Goal: Information Seeking & Learning: Learn about a topic

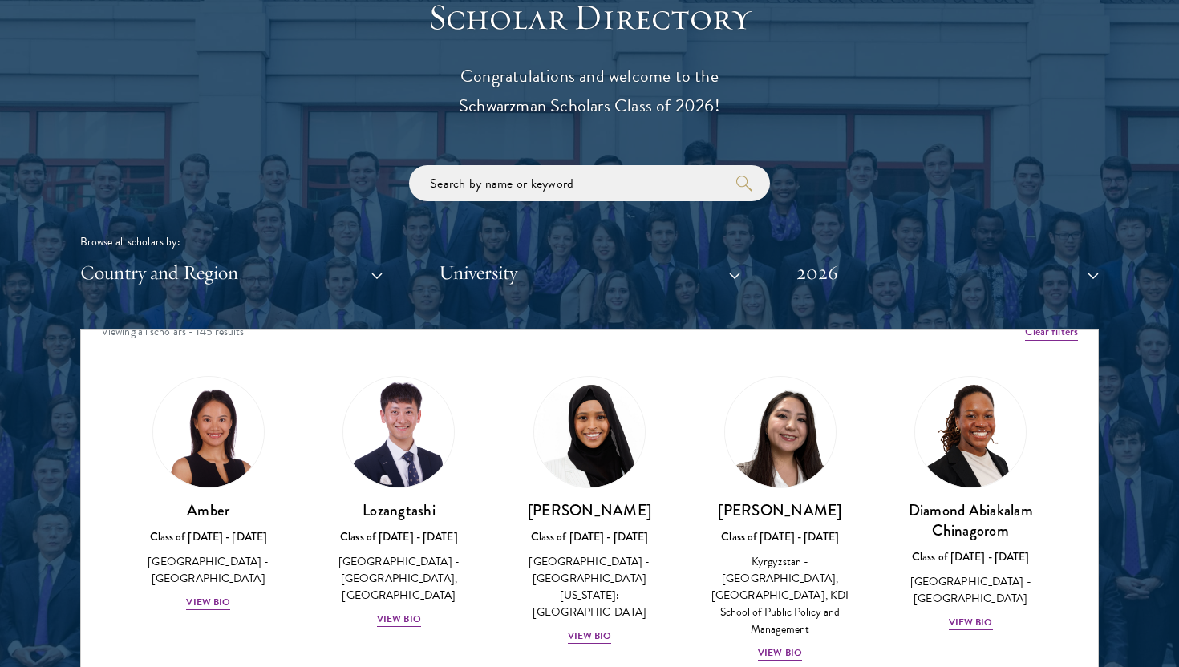
scroll to position [20, 0]
click at [218, 594] on div "View Bio" at bounding box center [208, 601] width 44 height 15
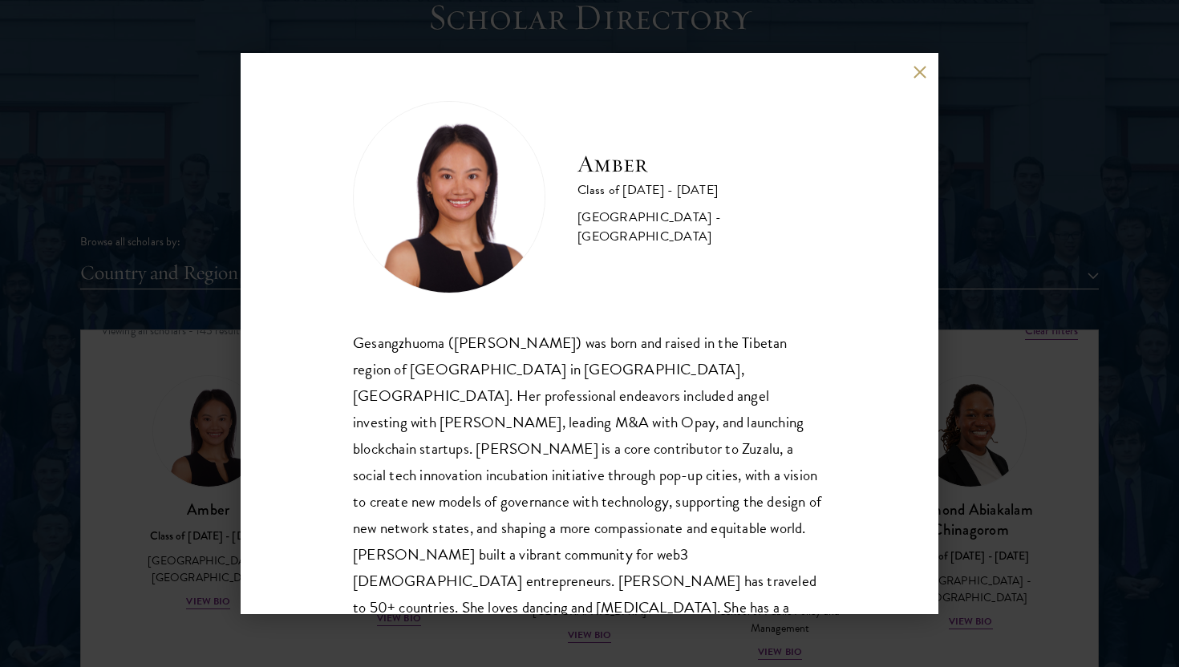
click at [193, 597] on div "Amber Class of 2025 - 2026 China - Peking University Gesangzhuoma (Amber) was b…" at bounding box center [589, 333] width 1179 height 667
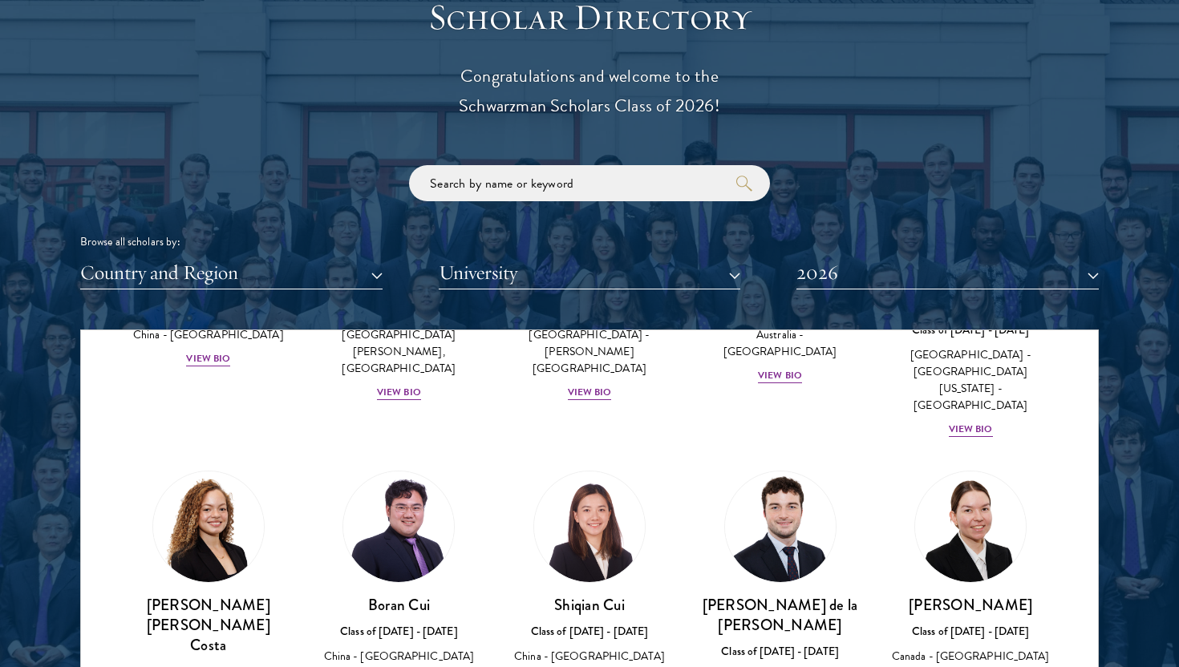
scroll to position [1901, 0]
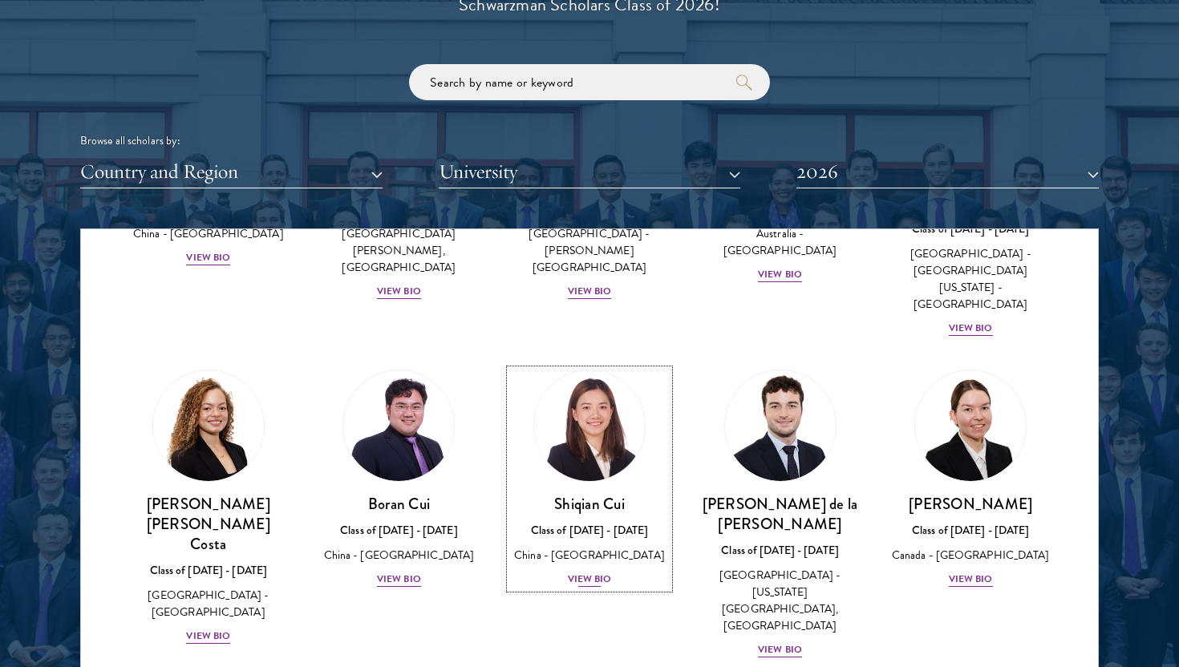
click at [592, 494] on h3 "Shiqian Cui" at bounding box center [589, 504] width 159 height 20
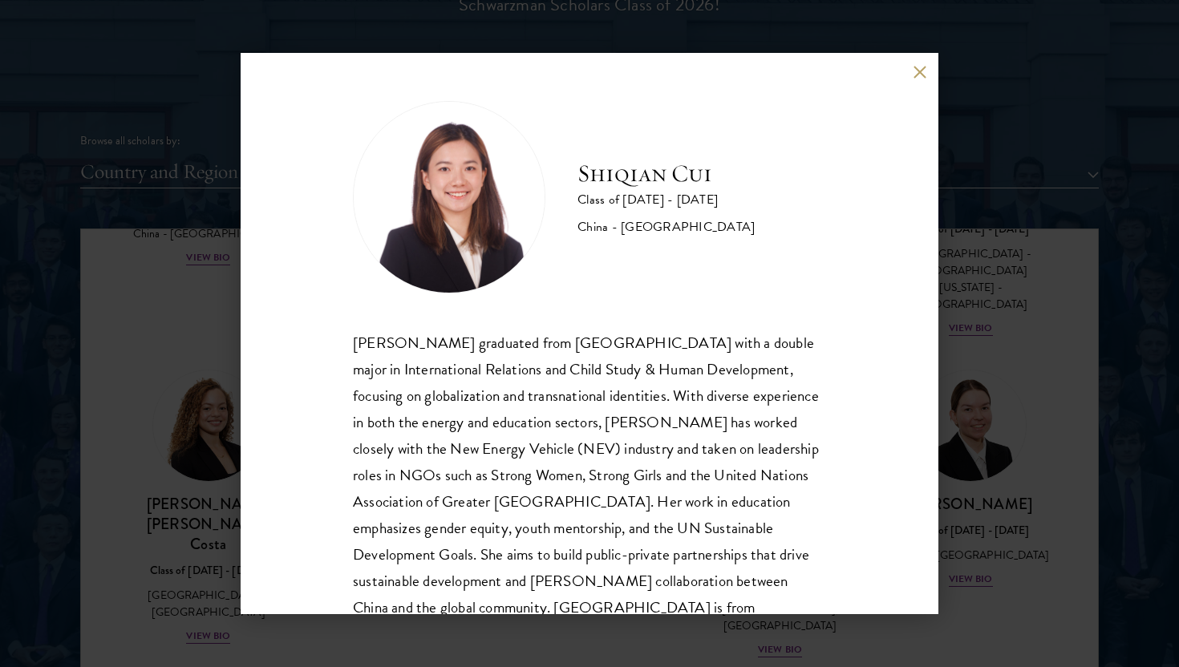
click at [1033, 162] on div "Shiqian Cui Class of 2025 - 2026 China - Tufts University Shiqian Cui graduated…" at bounding box center [589, 333] width 1179 height 667
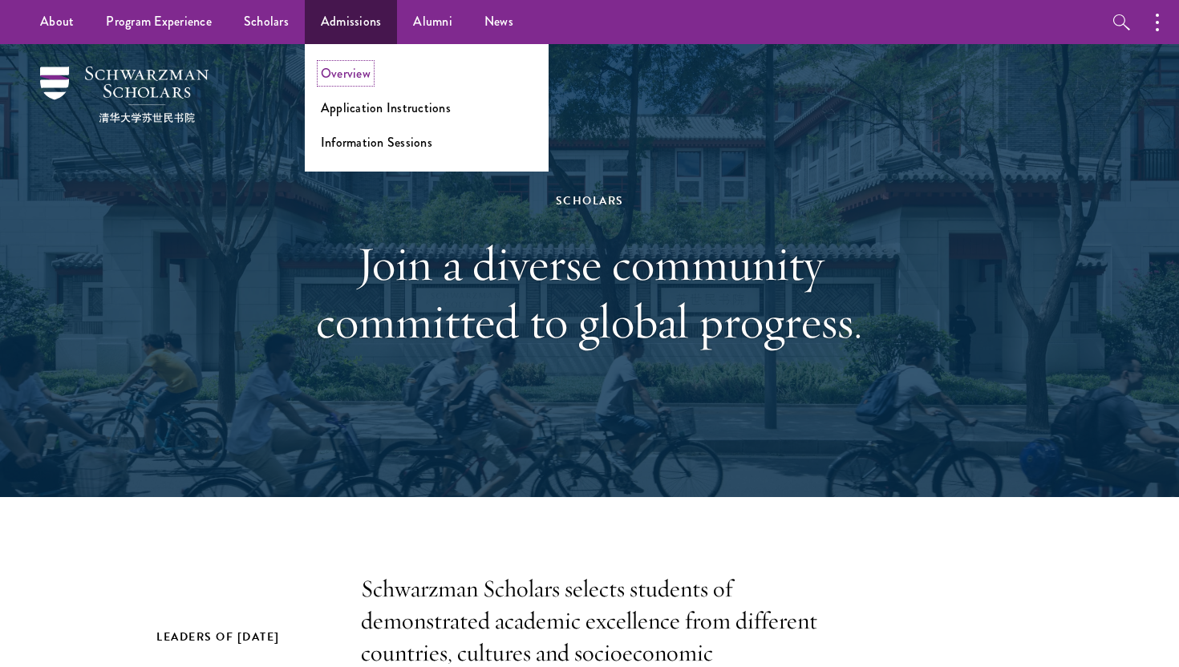
click at [343, 65] on link "Overview" at bounding box center [346, 73] width 50 height 18
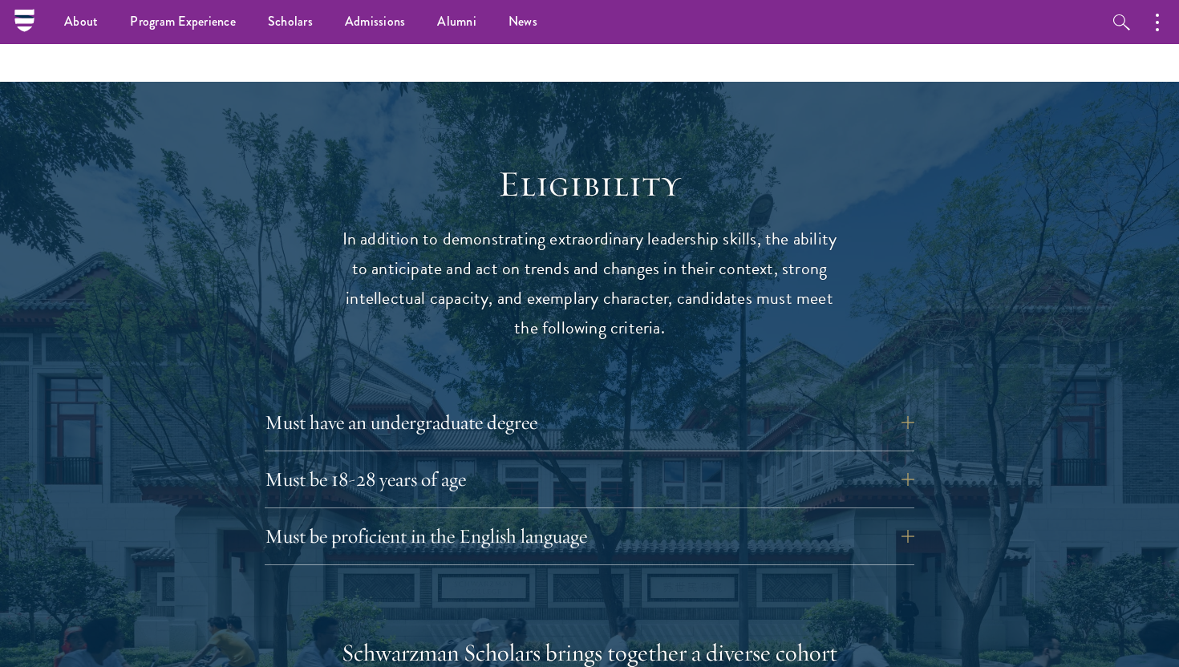
scroll to position [1972, 0]
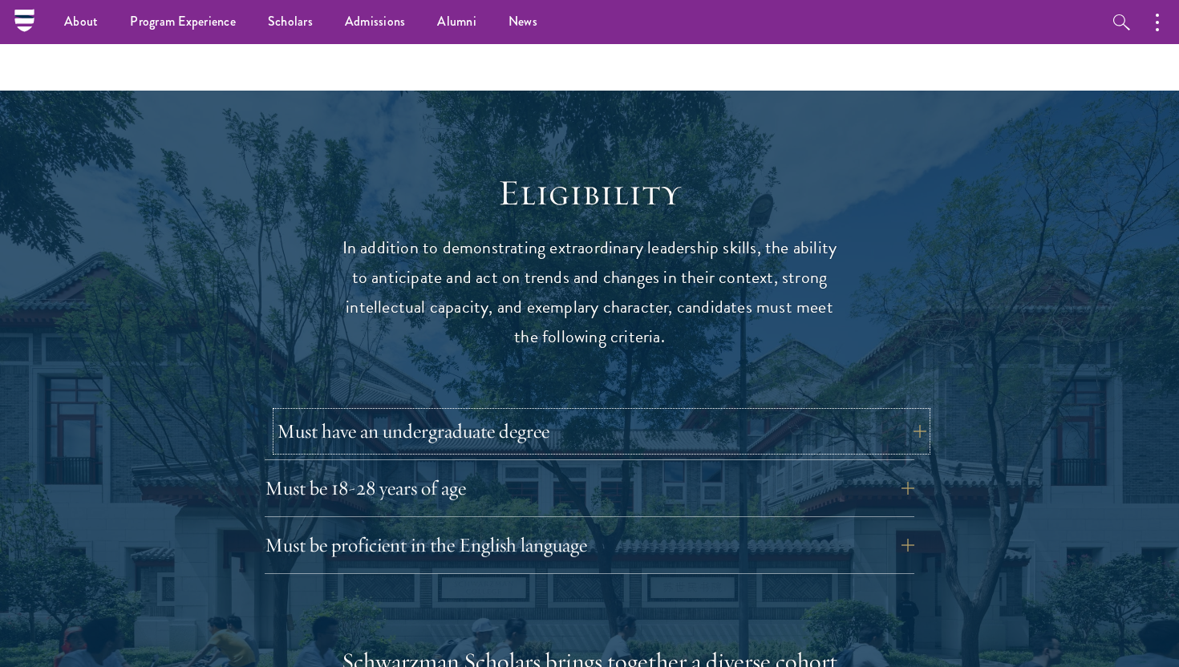
click at [817, 412] on button "Must have an undergraduate degree" at bounding box center [602, 431] width 650 height 39
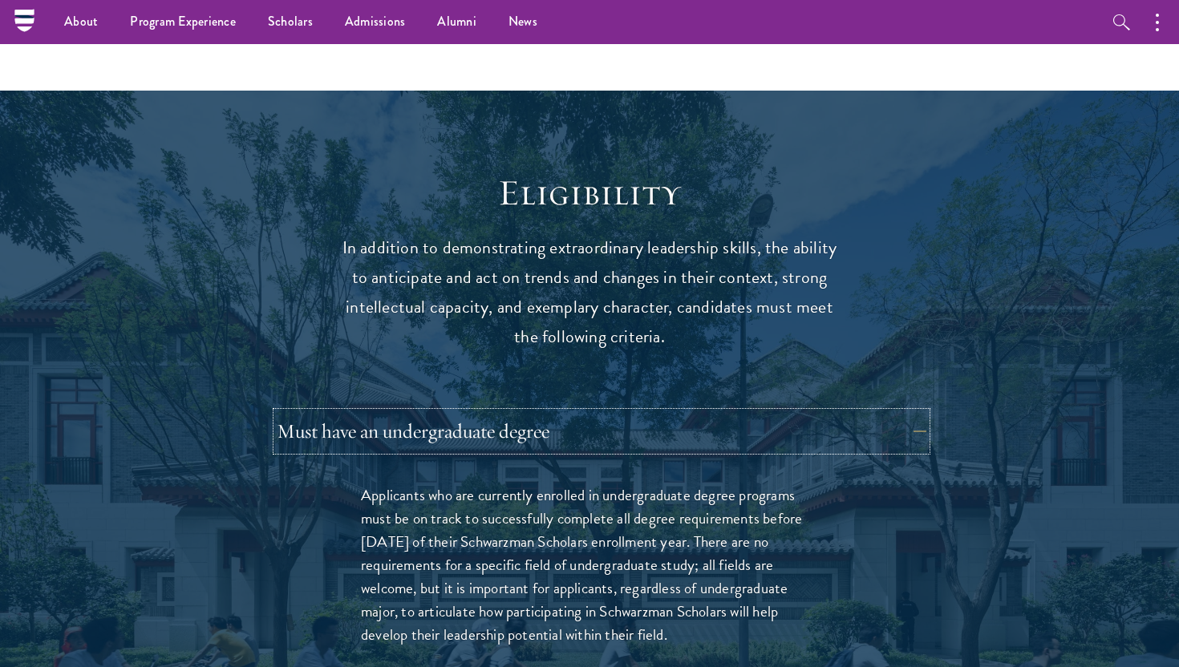
click at [817, 412] on button "Must have an undergraduate degree" at bounding box center [602, 431] width 650 height 39
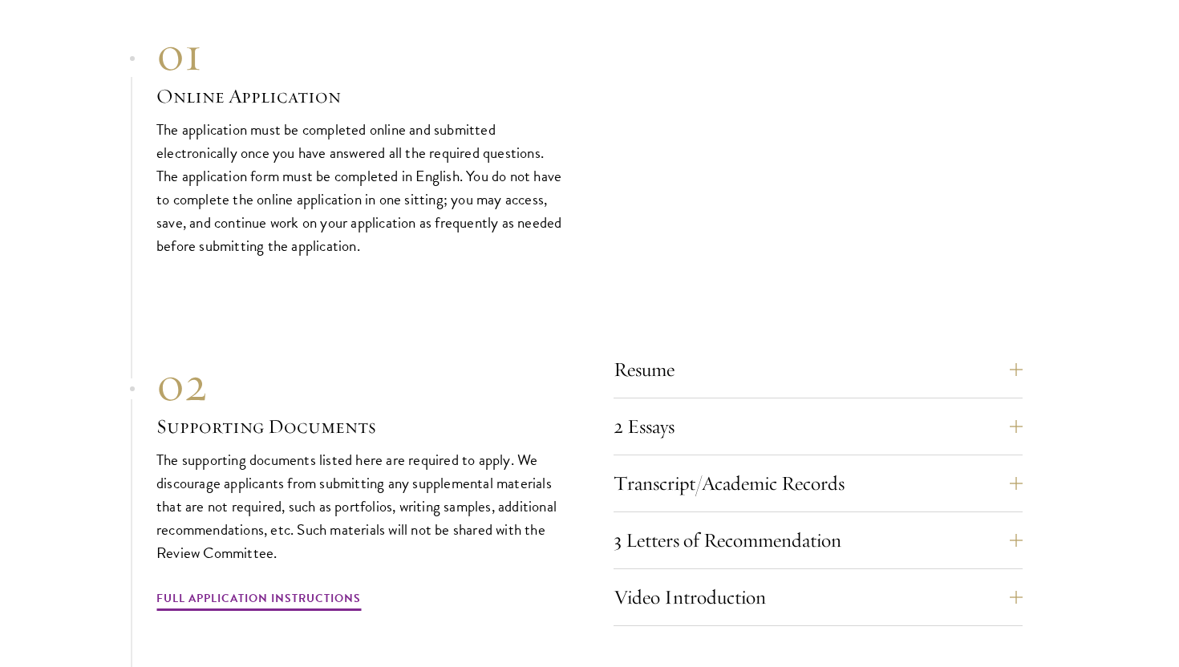
scroll to position [4964, 0]
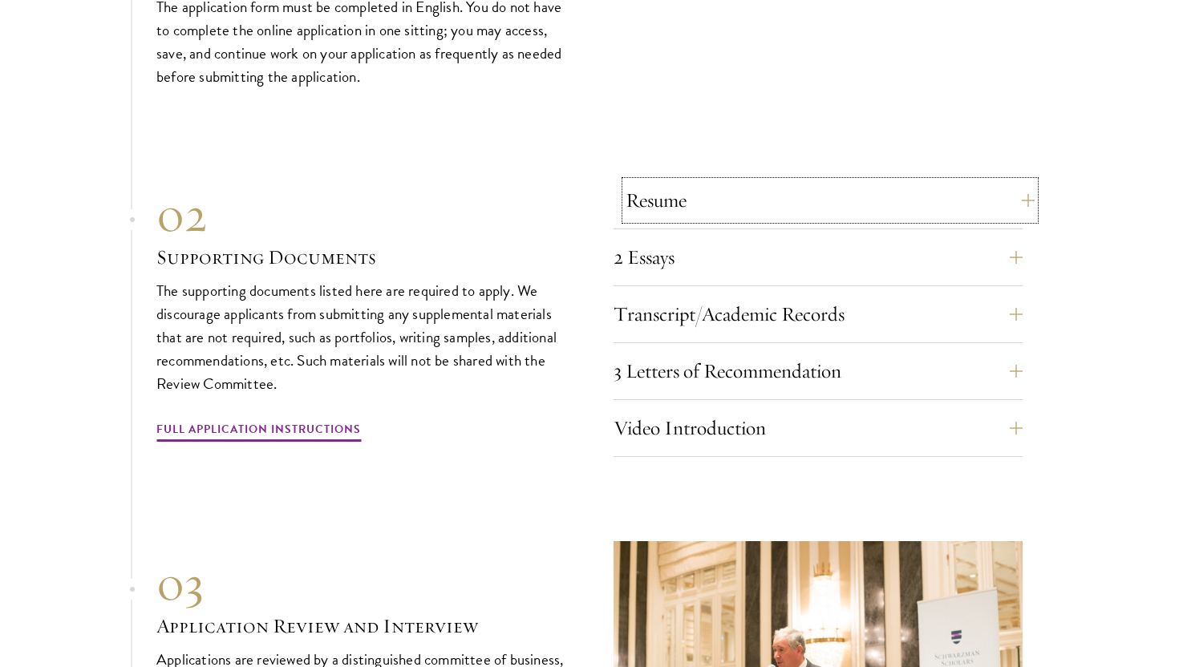
click at [781, 181] on button "Resume" at bounding box center [830, 200] width 409 height 39
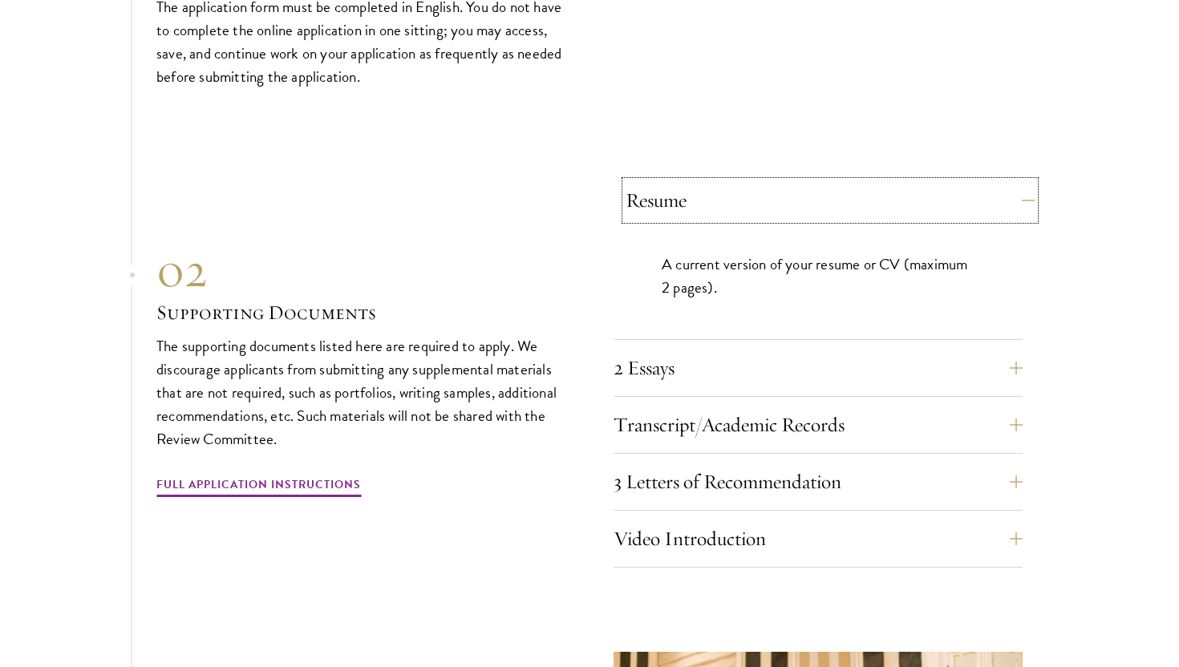
click at [781, 181] on button "Resume" at bounding box center [830, 200] width 409 height 39
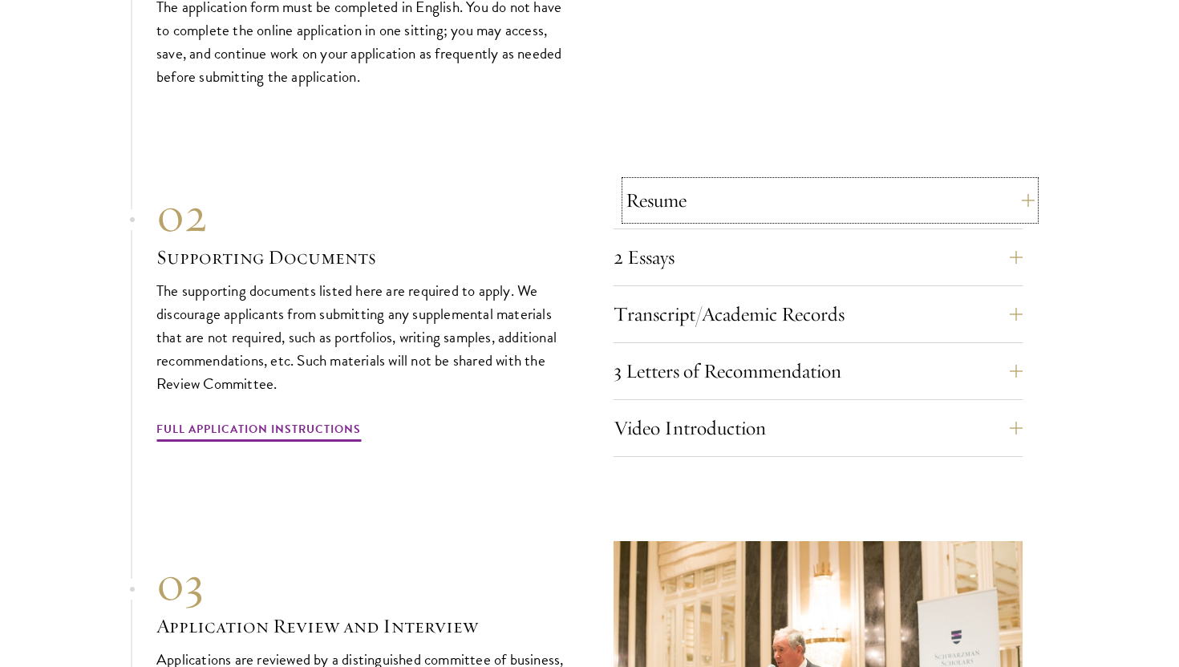
click at [776, 181] on button "Resume" at bounding box center [830, 200] width 409 height 39
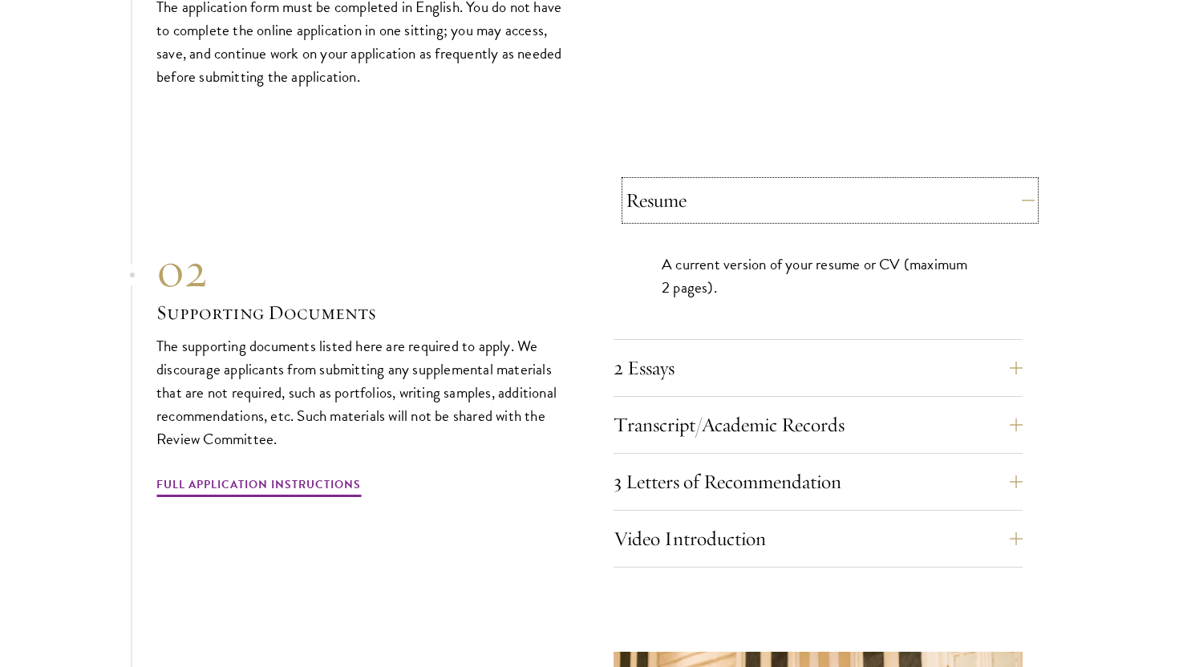
click at [778, 181] on button "Resume" at bounding box center [830, 200] width 409 height 39
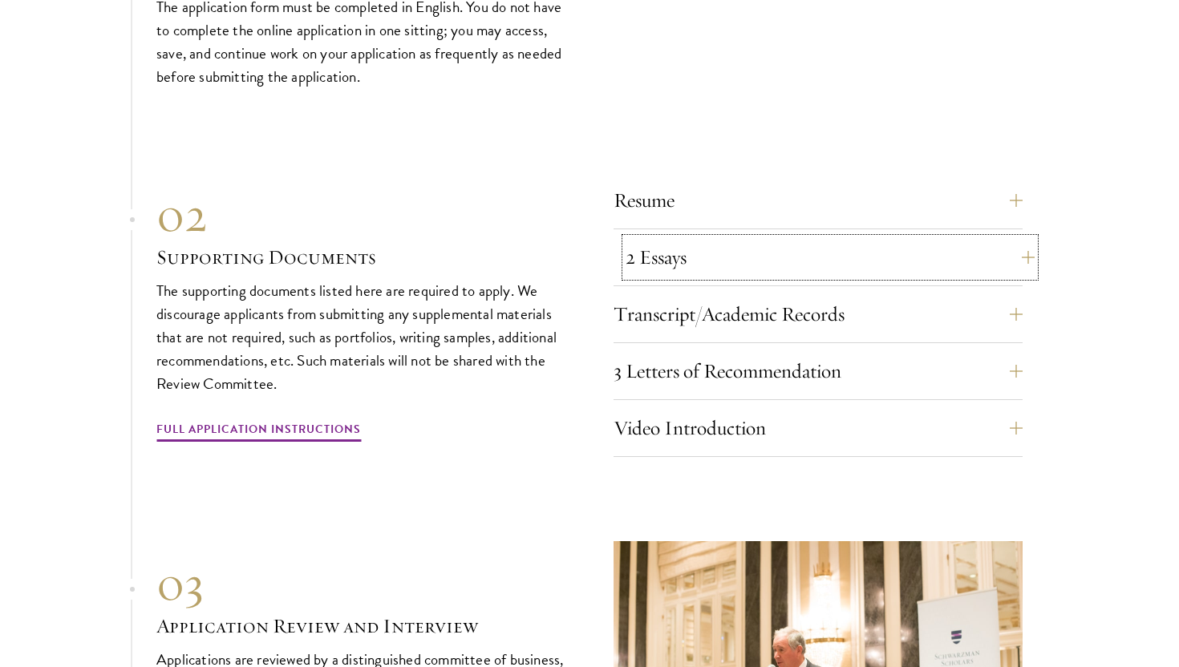
click at [734, 238] on button "2 Essays" at bounding box center [830, 257] width 409 height 39
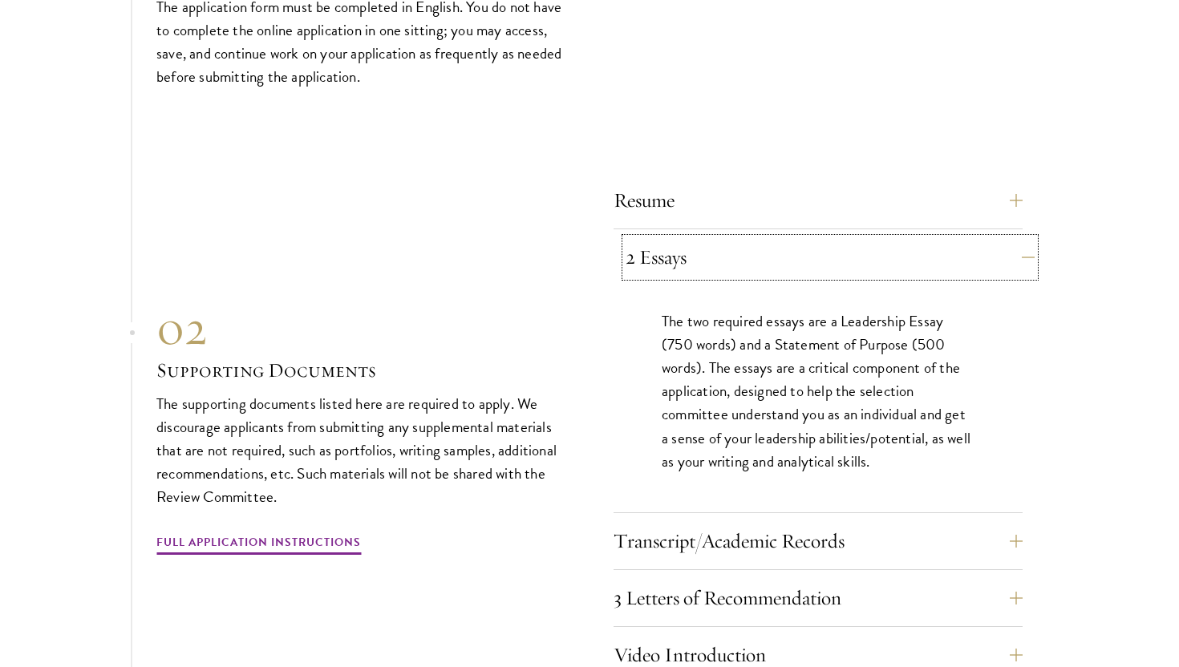
click at [734, 238] on button "2 Essays" at bounding box center [830, 257] width 409 height 39
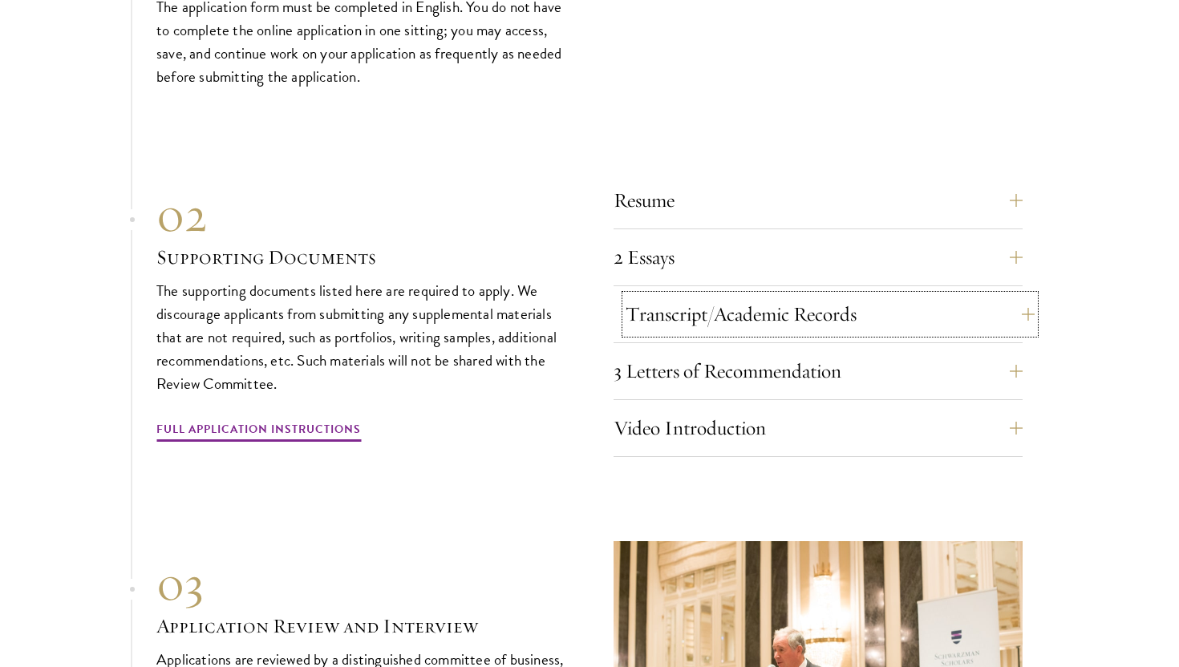
click at [703, 295] on button "Transcript/Academic Records" at bounding box center [830, 314] width 409 height 39
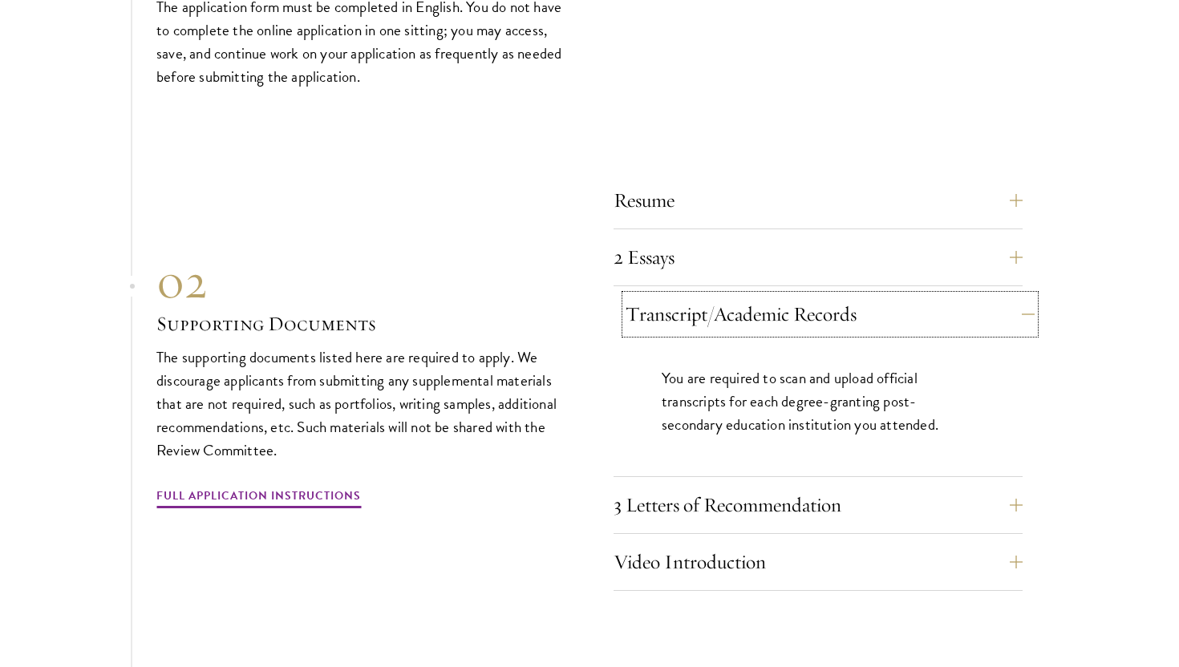
click at [703, 295] on button "Transcript/Academic Records" at bounding box center [830, 314] width 409 height 39
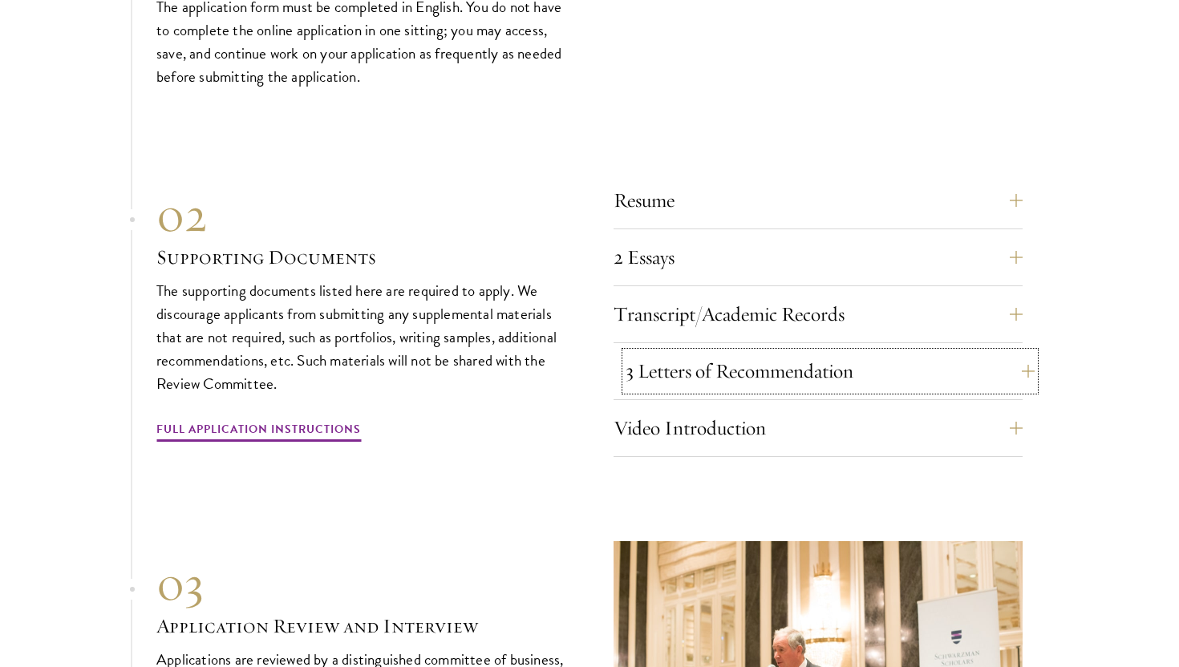
click at [693, 352] on button "3 Letters of Recommendation" at bounding box center [830, 371] width 409 height 39
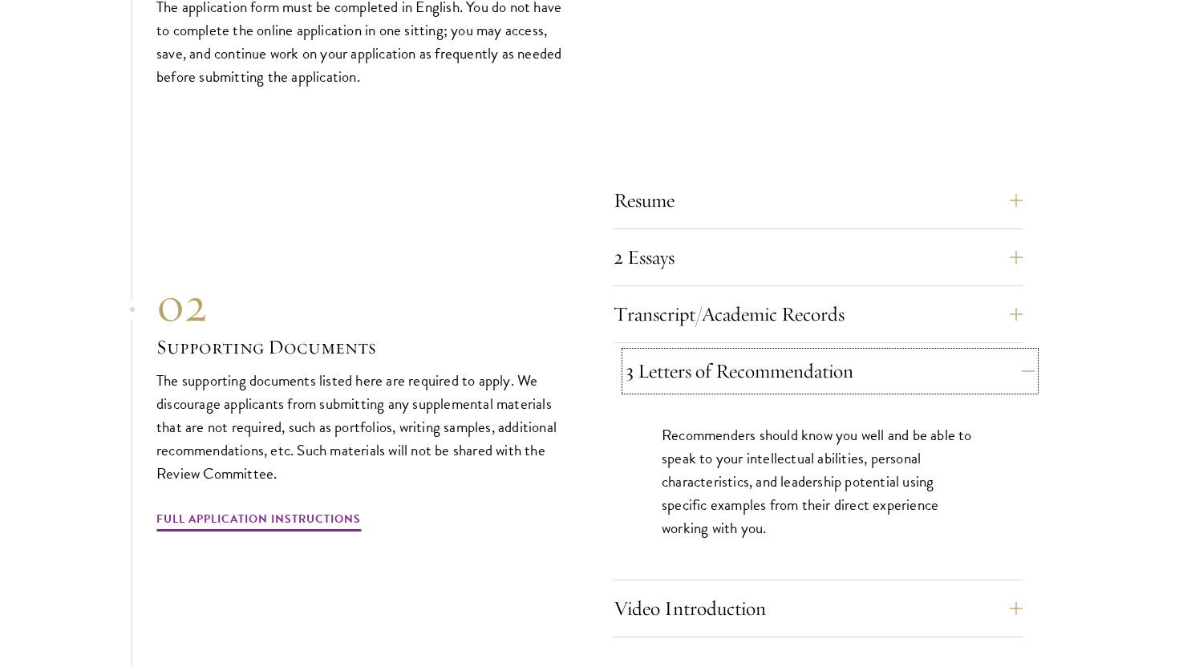
click at [693, 352] on button "3 Letters of Recommendation" at bounding box center [830, 371] width 409 height 39
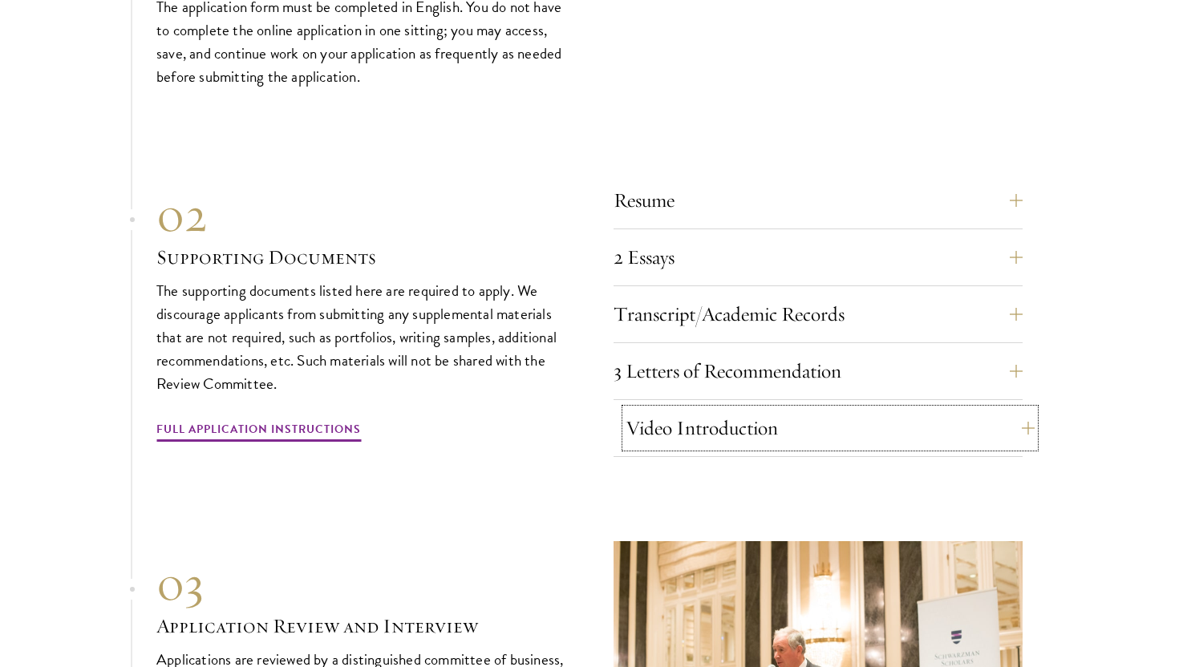
click at [685, 409] on button "Video Introduction" at bounding box center [830, 428] width 409 height 39
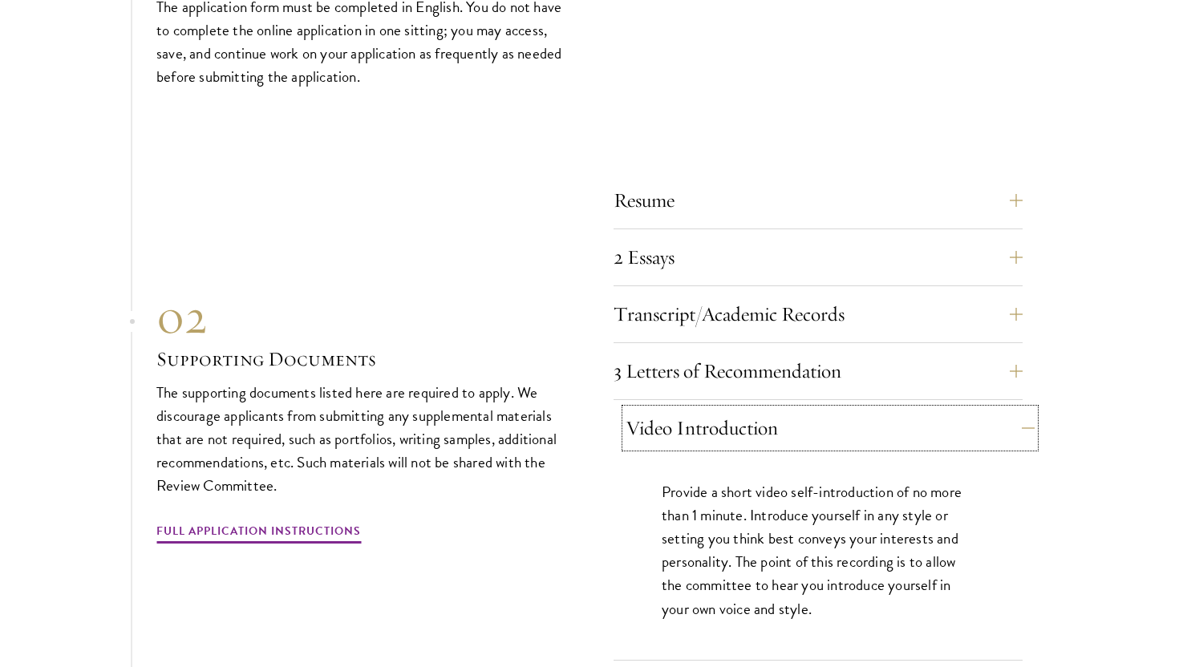
click at [685, 409] on button "Video Introduction" at bounding box center [830, 428] width 409 height 39
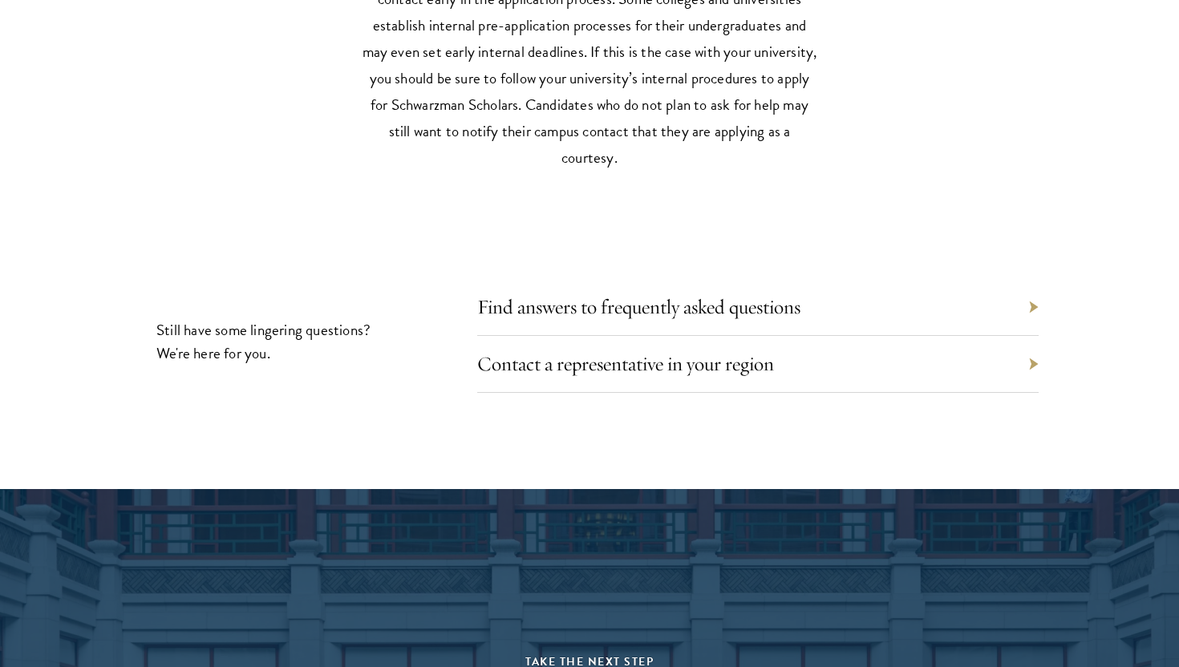
scroll to position [7749, 0]
